Goal: Find specific page/section: Find specific page/section

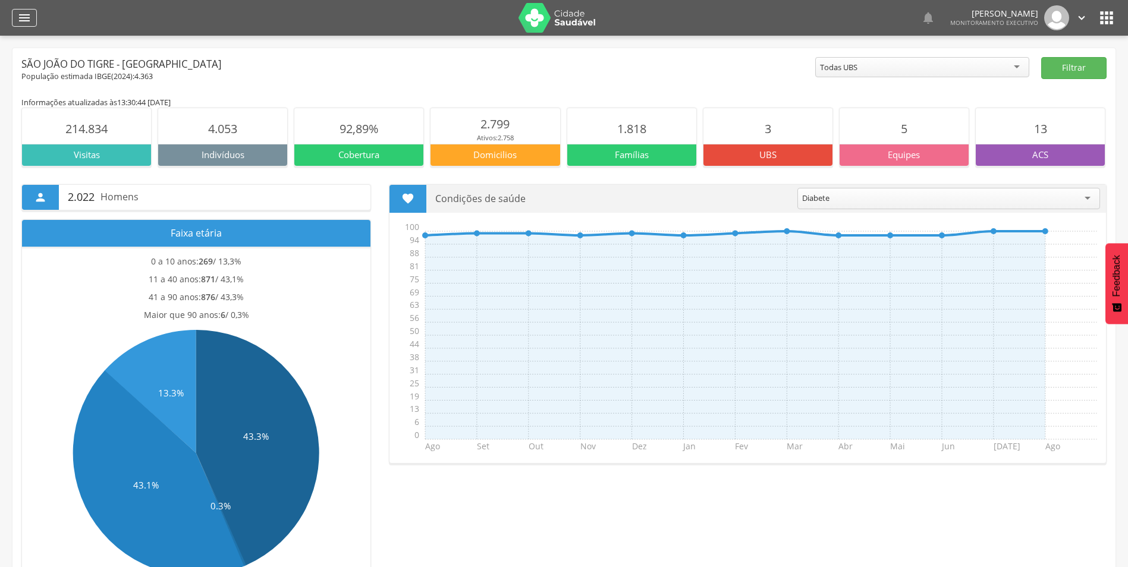
click at [28, 16] on icon "" at bounding box center [24, 18] width 14 height 14
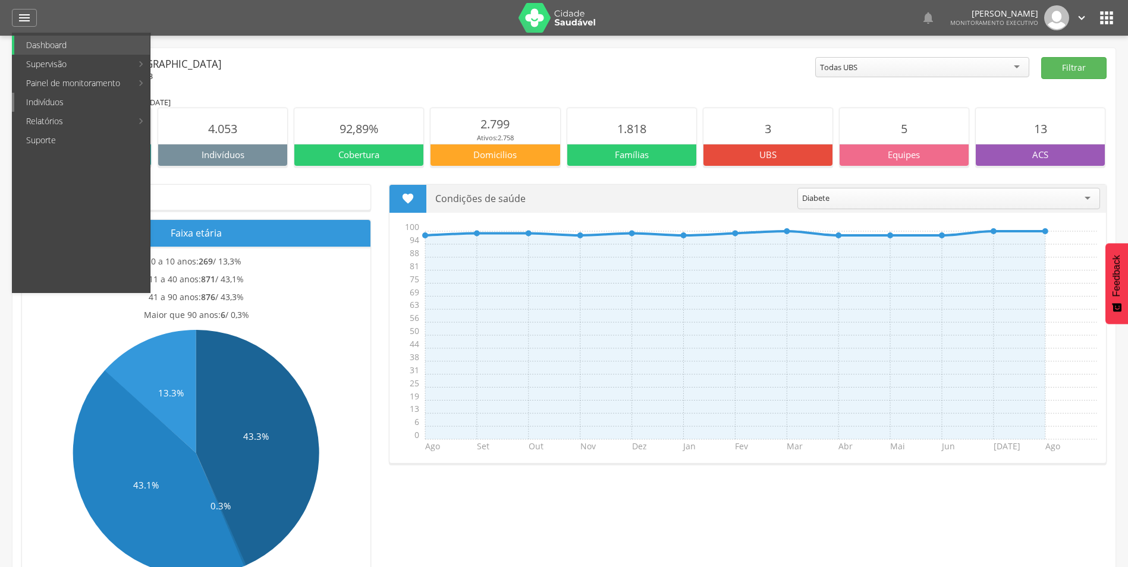
click at [63, 108] on link "Indivíduos" at bounding box center [82, 102] width 136 height 19
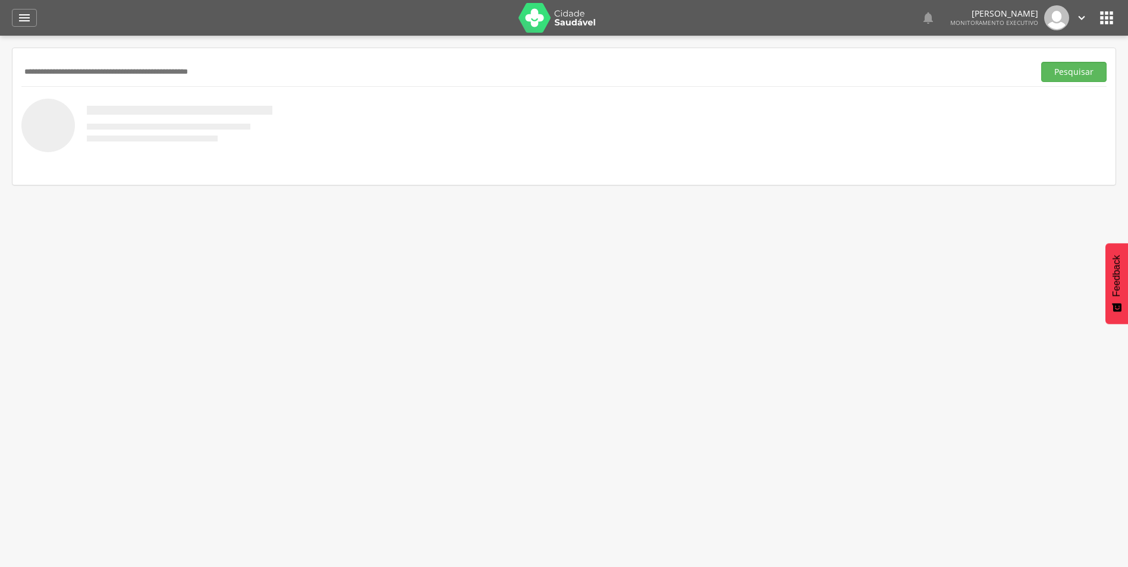
click at [396, 67] on input "text" at bounding box center [525, 72] width 1008 height 20
type input "**********"
click at [1041, 62] on button "Pesquisar" at bounding box center [1073, 72] width 65 height 20
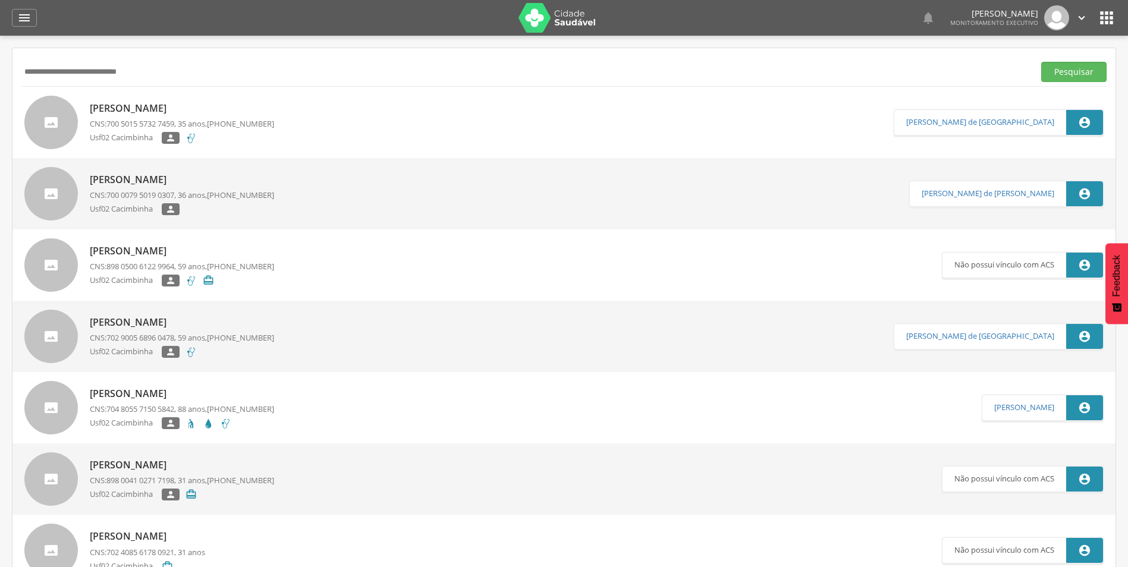
click at [157, 108] on p "[PERSON_NAME]" at bounding box center [182, 109] width 184 height 14
type input "**********"
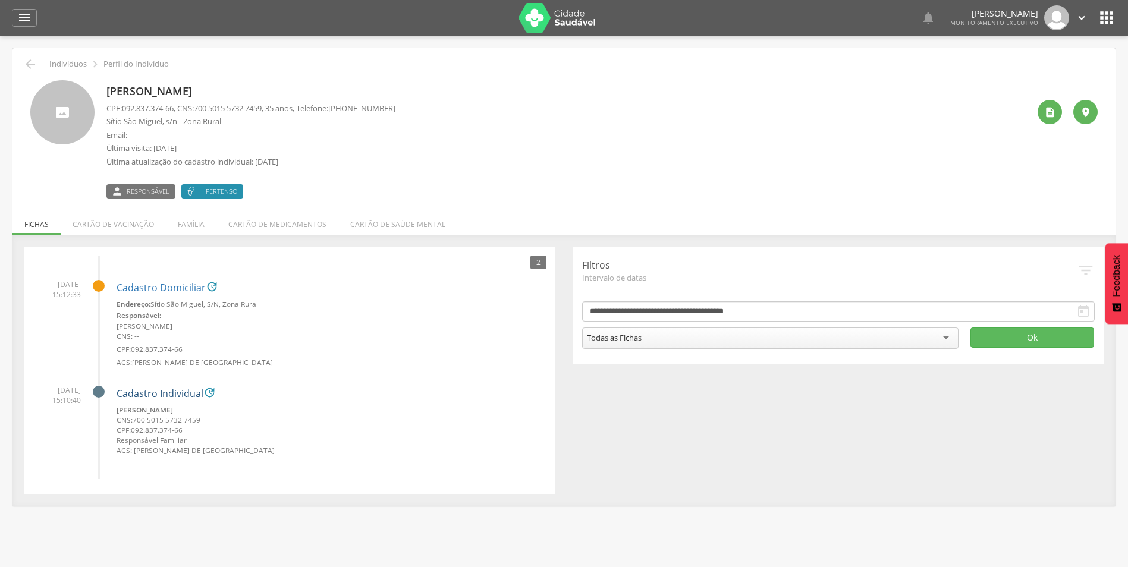
click at [134, 395] on link "Cadastro Individual" at bounding box center [160, 394] width 87 height 11
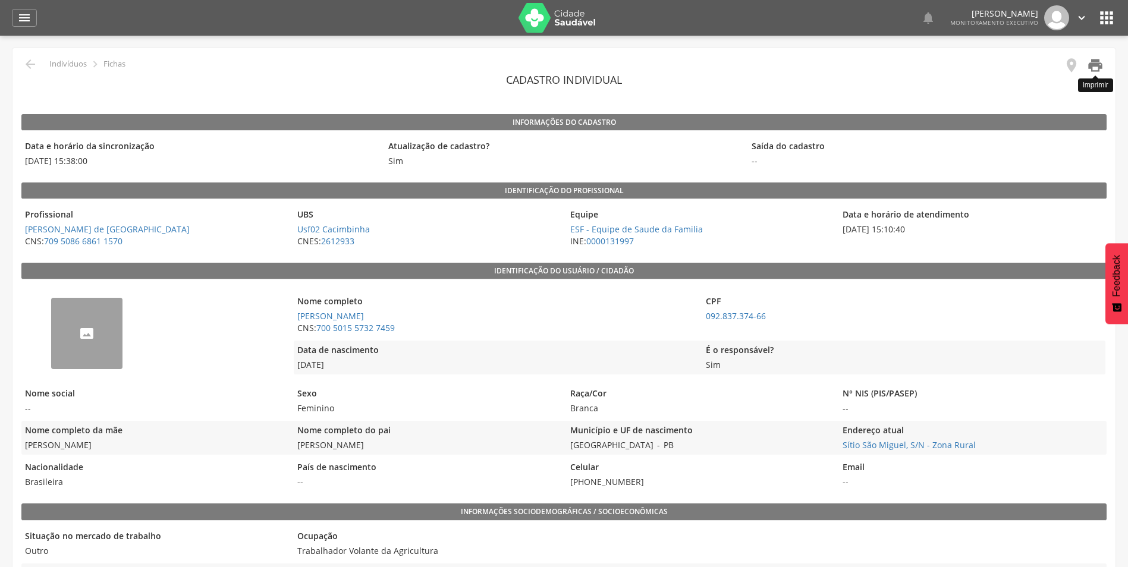
click at [1096, 67] on icon "" at bounding box center [1095, 65] width 17 height 17
click at [29, 67] on icon "" at bounding box center [30, 64] width 14 height 14
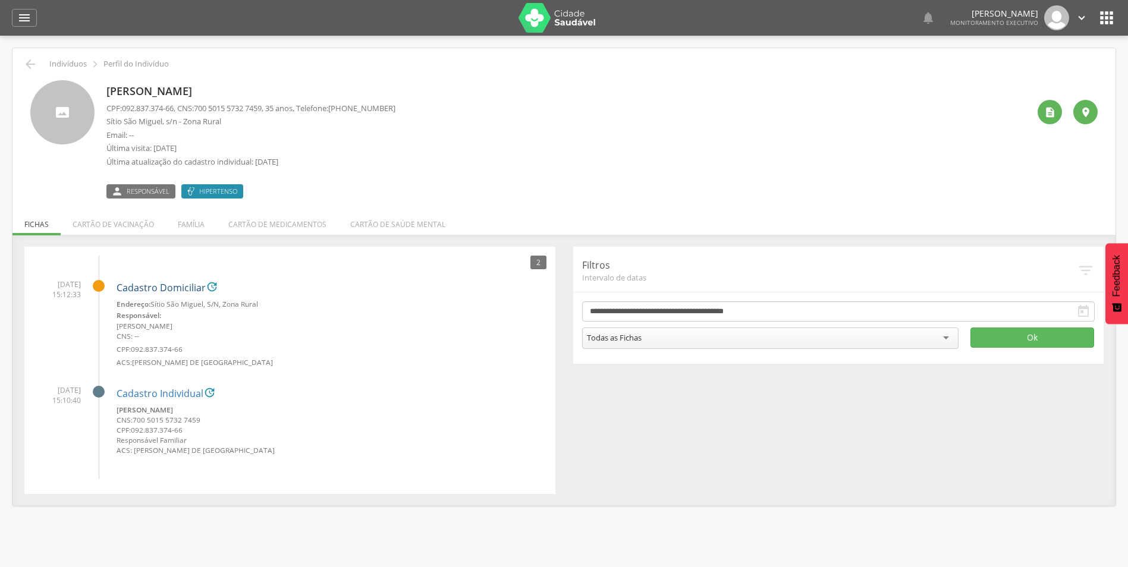
click at [161, 290] on link "Cadastro Domiciliar" at bounding box center [161, 288] width 89 height 11
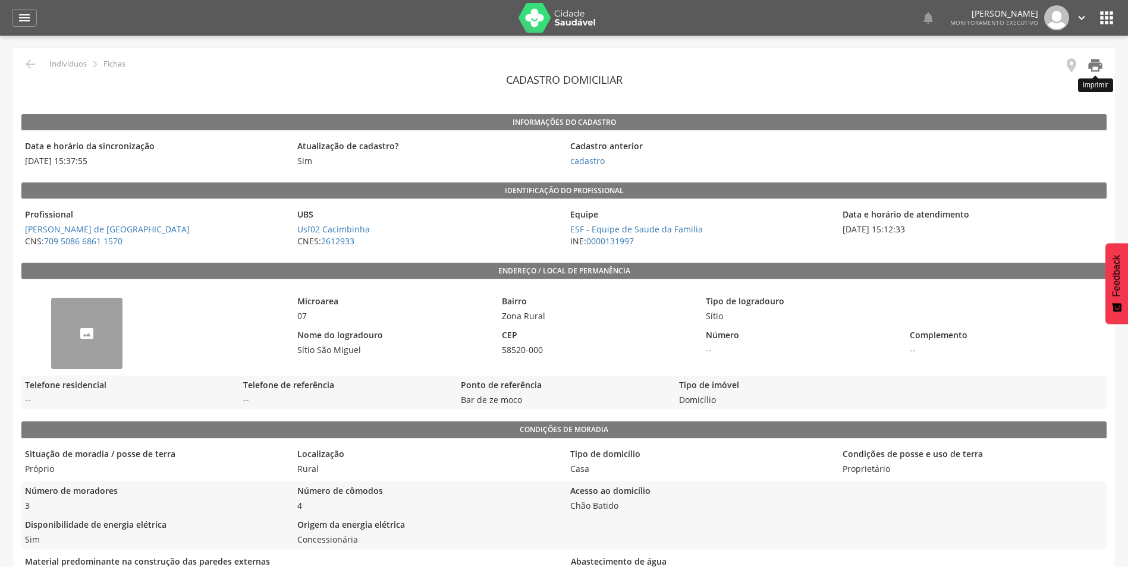
click at [1097, 65] on icon "" at bounding box center [1095, 65] width 17 height 17
click at [29, 59] on icon "" at bounding box center [30, 64] width 14 height 14
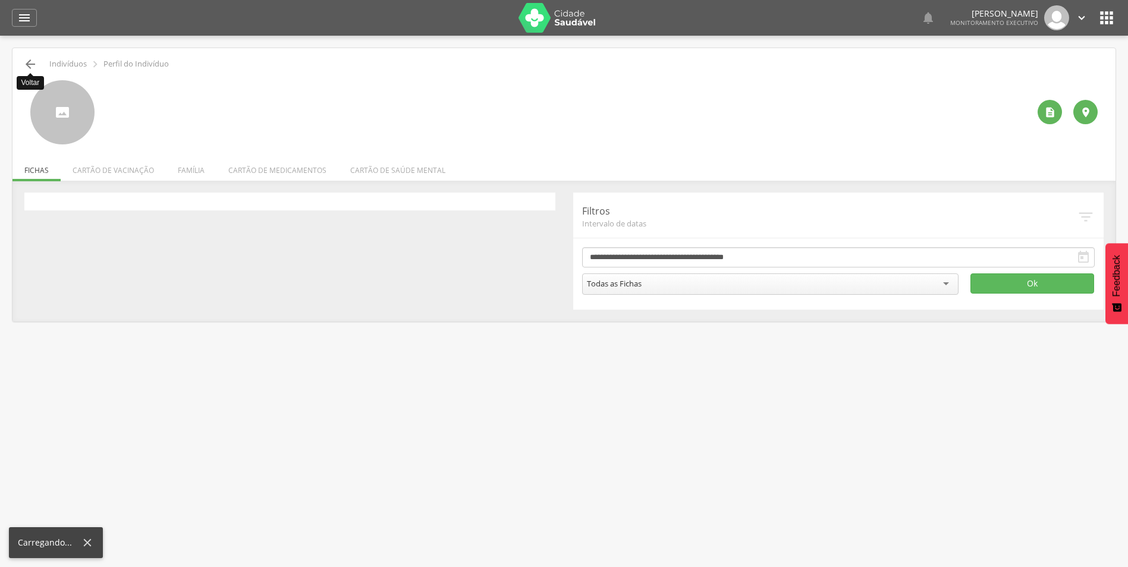
click at [30, 61] on icon "" at bounding box center [30, 64] width 14 height 14
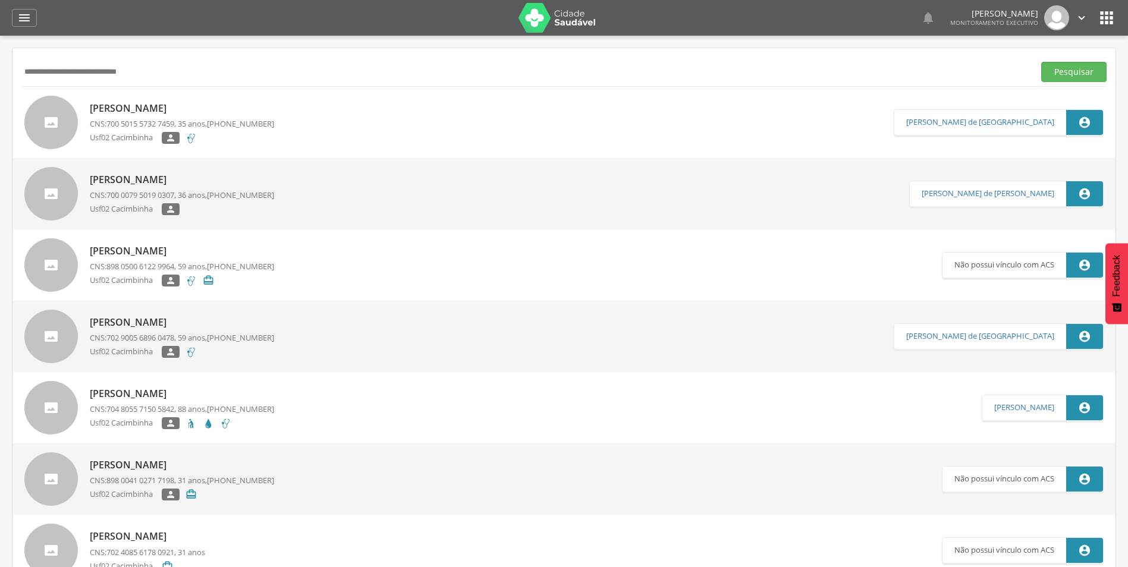
click at [56, 73] on input "**********" at bounding box center [525, 72] width 1008 height 20
type input "**********"
click at [1041, 62] on button "Pesquisar" at bounding box center [1073, 72] width 65 height 20
click at [147, 109] on p "[PERSON_NAME]" at bounding box center [182, 109] width 184 height 14
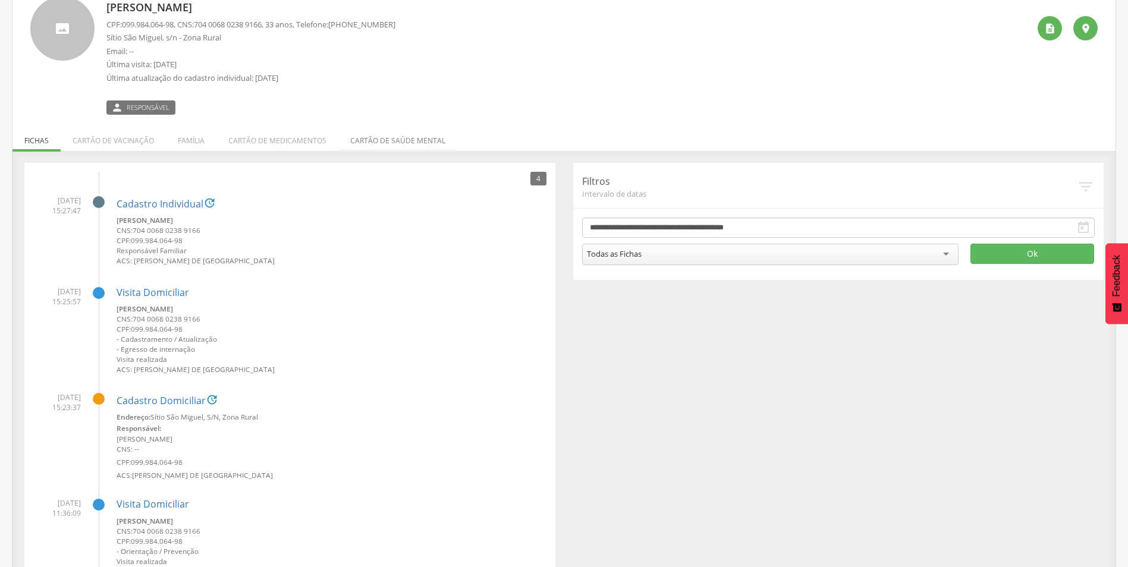
scroll to position [119, 0]
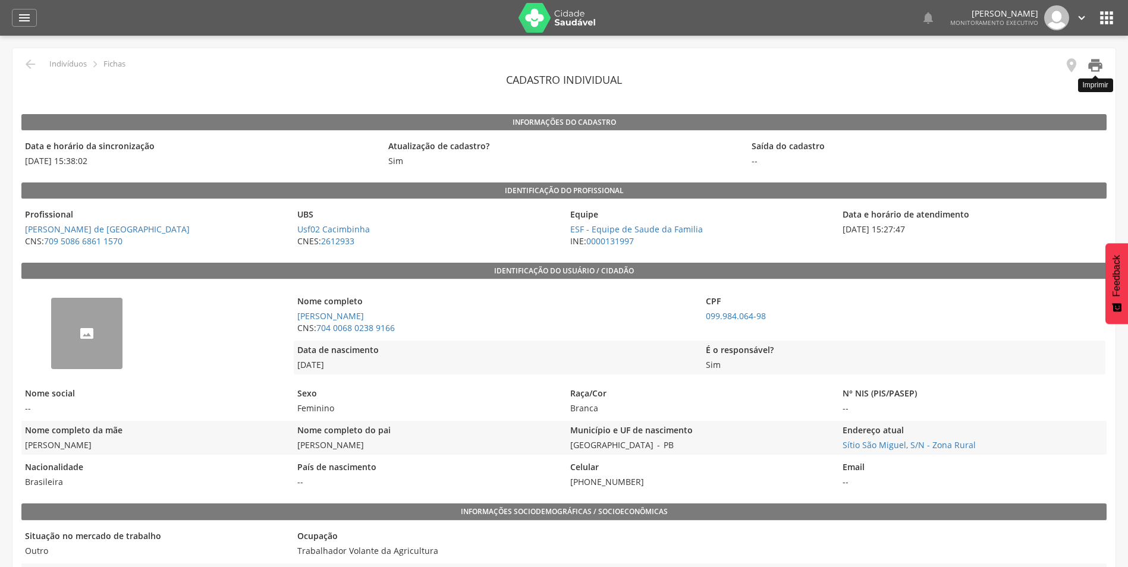
click at [1094, 71] on icon "" at bounding box center [1095, 65] width 17 height 17
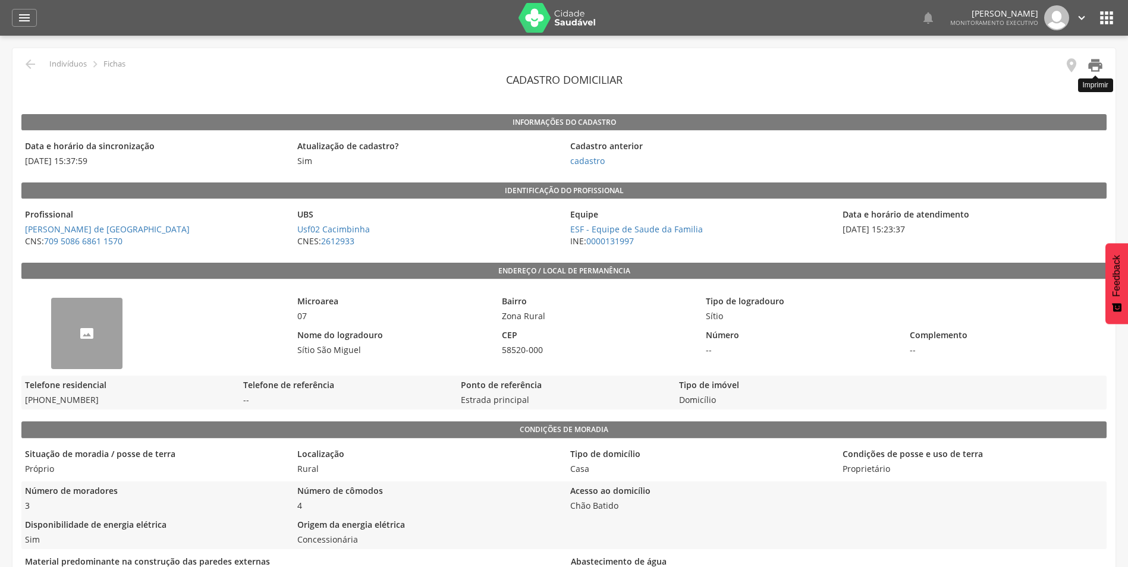
click at [1090, 64] on icon "" at bounding box center [1095, 65] width 17 height 17
